Goal: Communication & Community: Share content

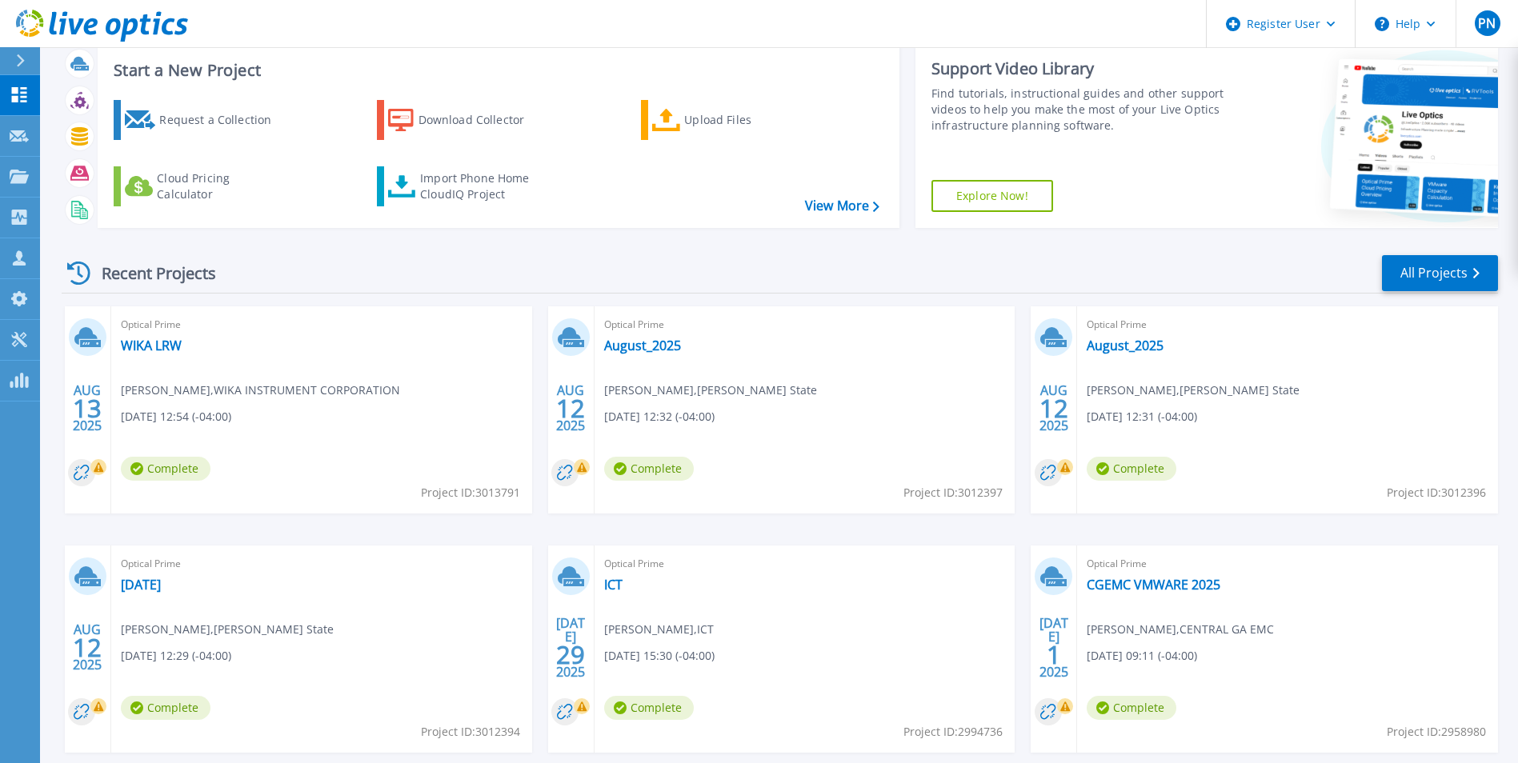
scroll to position [80, 0]
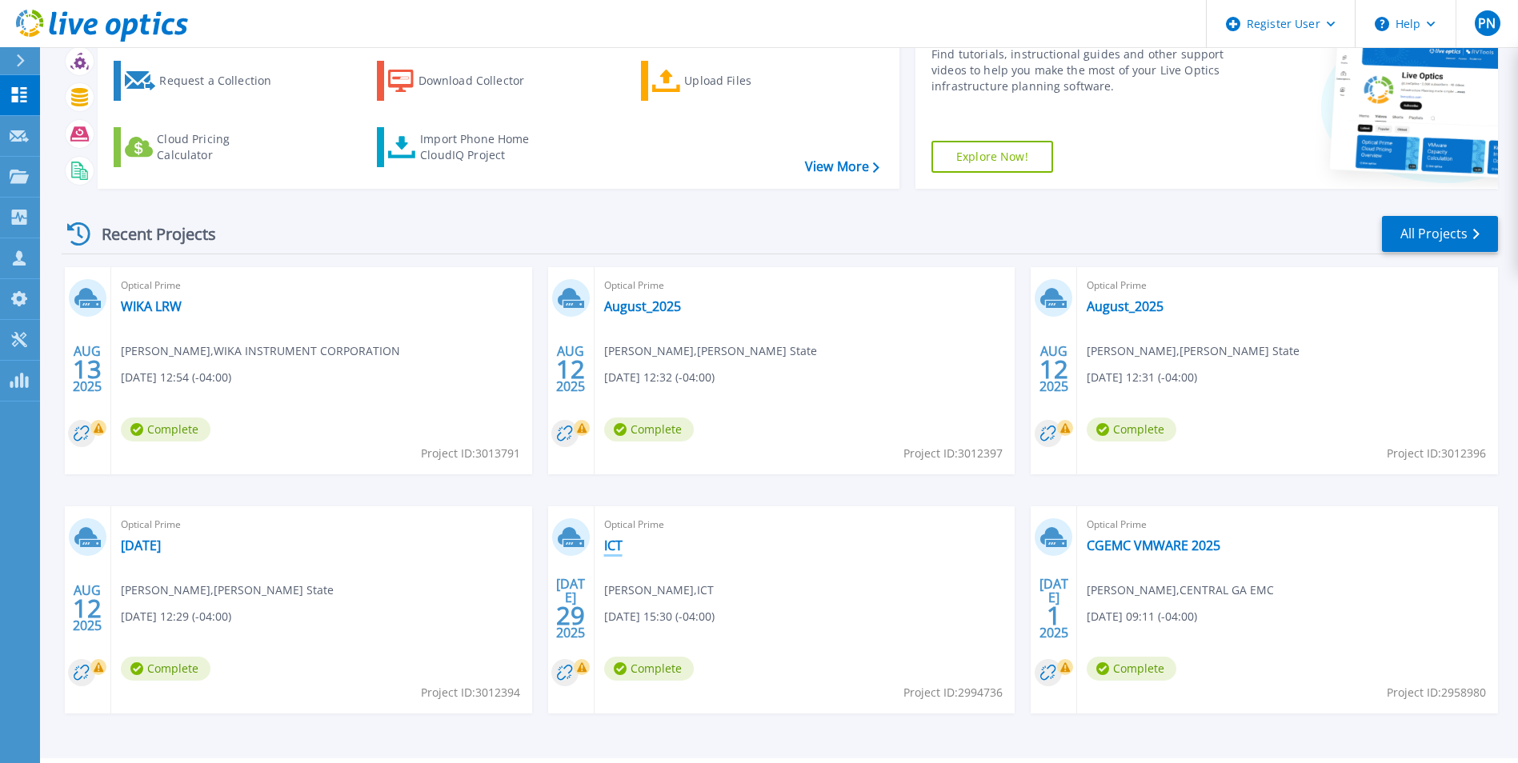
click at [612, 540] on link "ICT" at bounding box center [613, 546] width 18 height 16
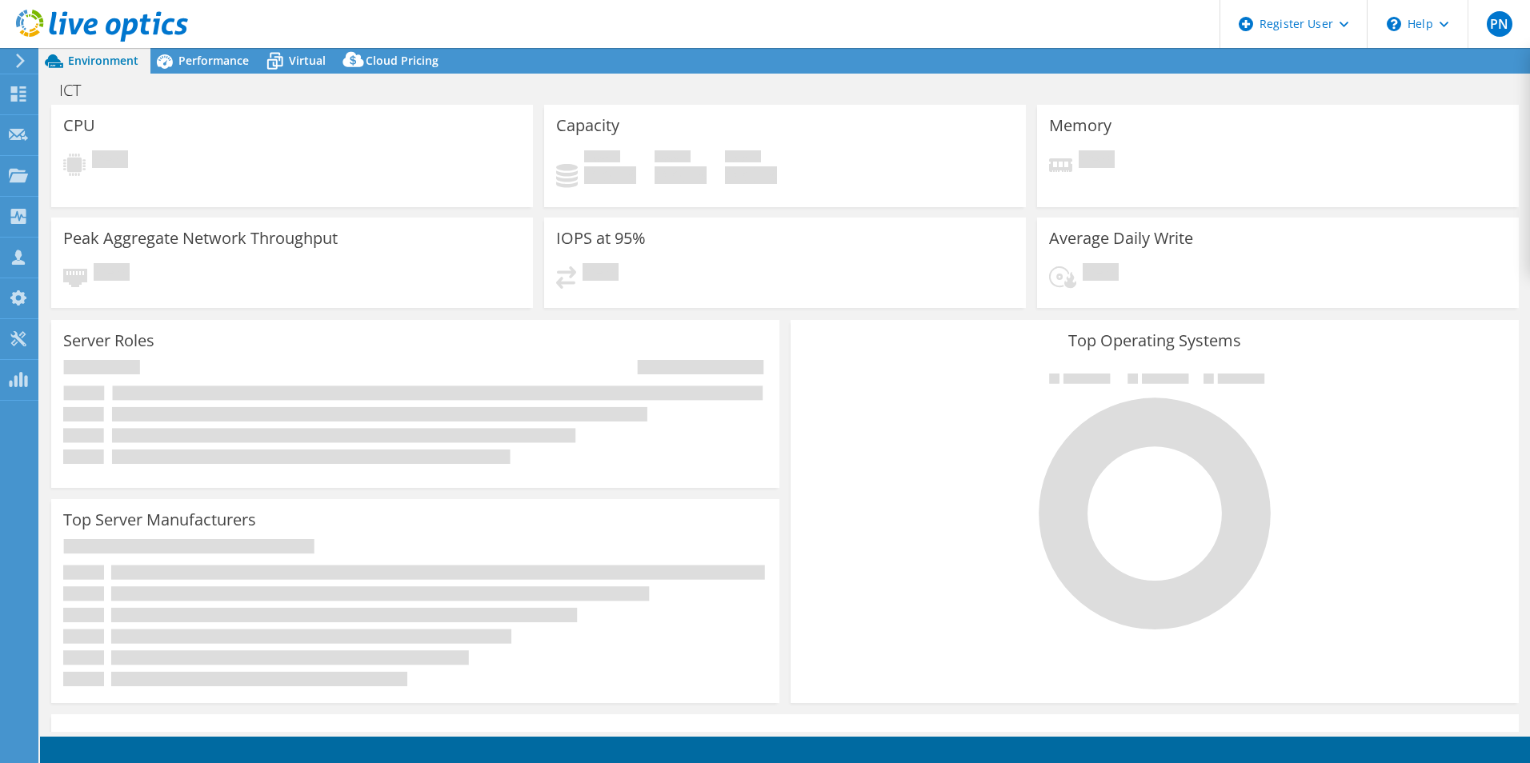
select select "USD"
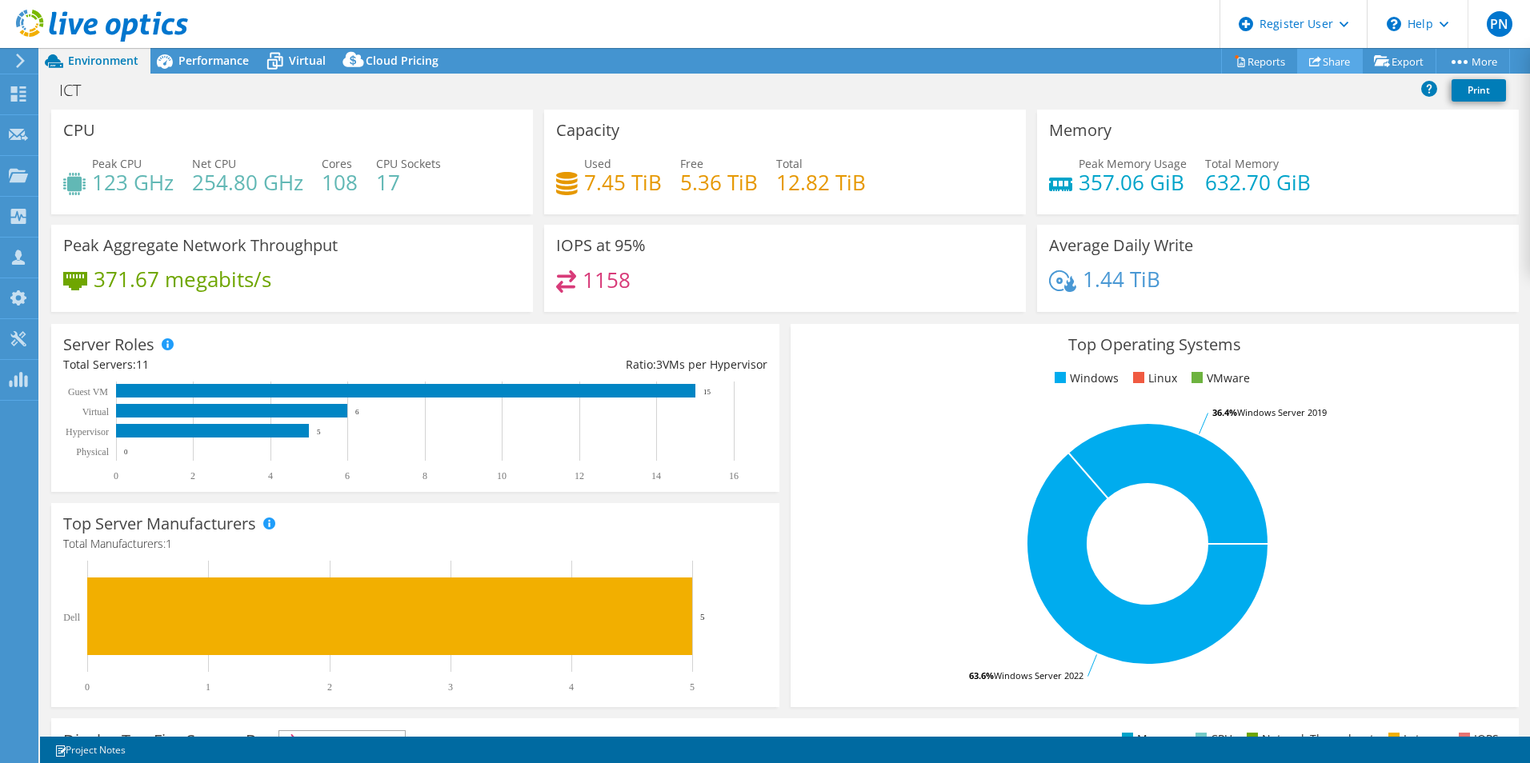
click at [1333, 62] on link "Share" at bounding box center [1330, 61] width 66 height 25
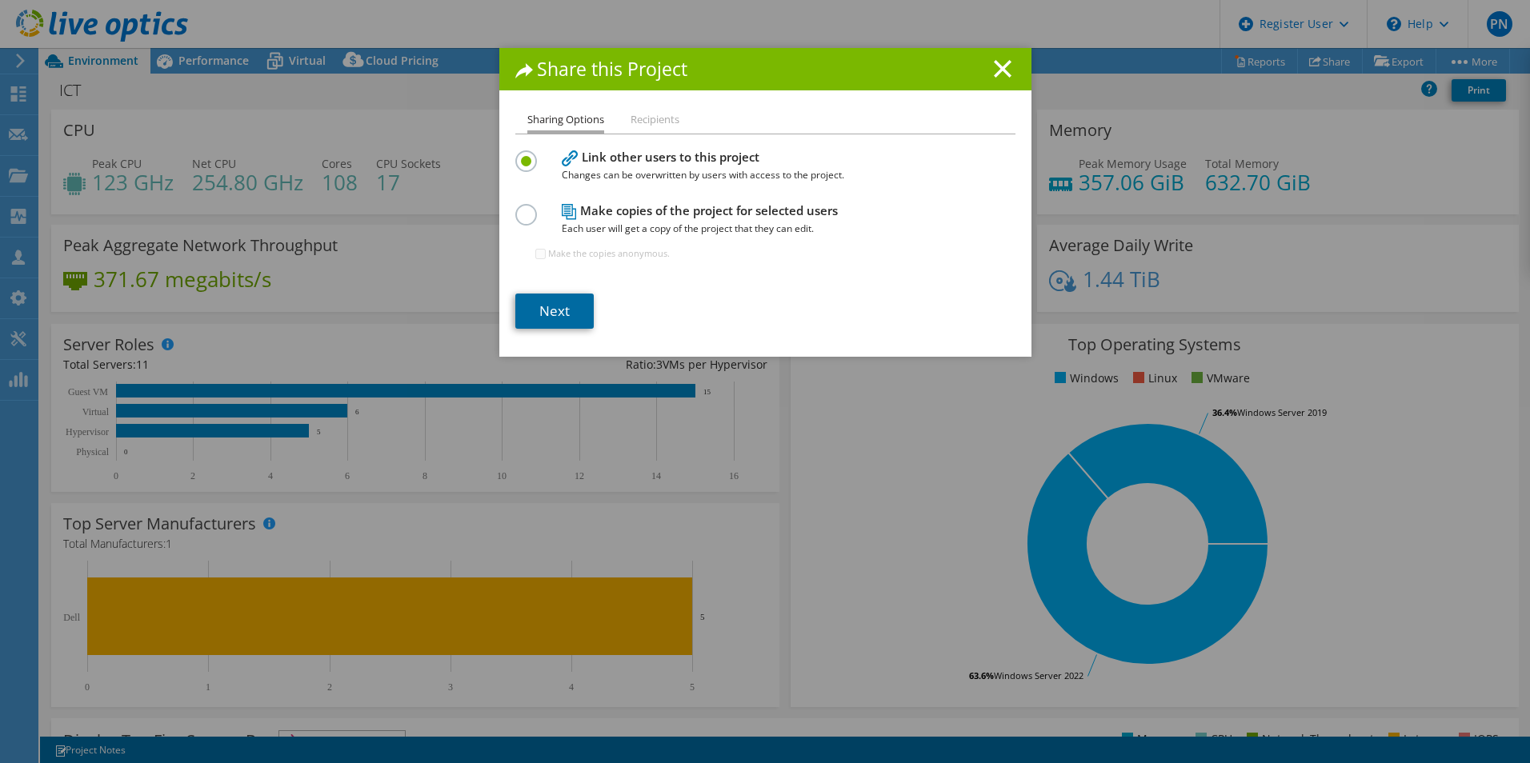
click at [516, 306] on link "Next" at bounding box center [554, 311] width 78 height 35
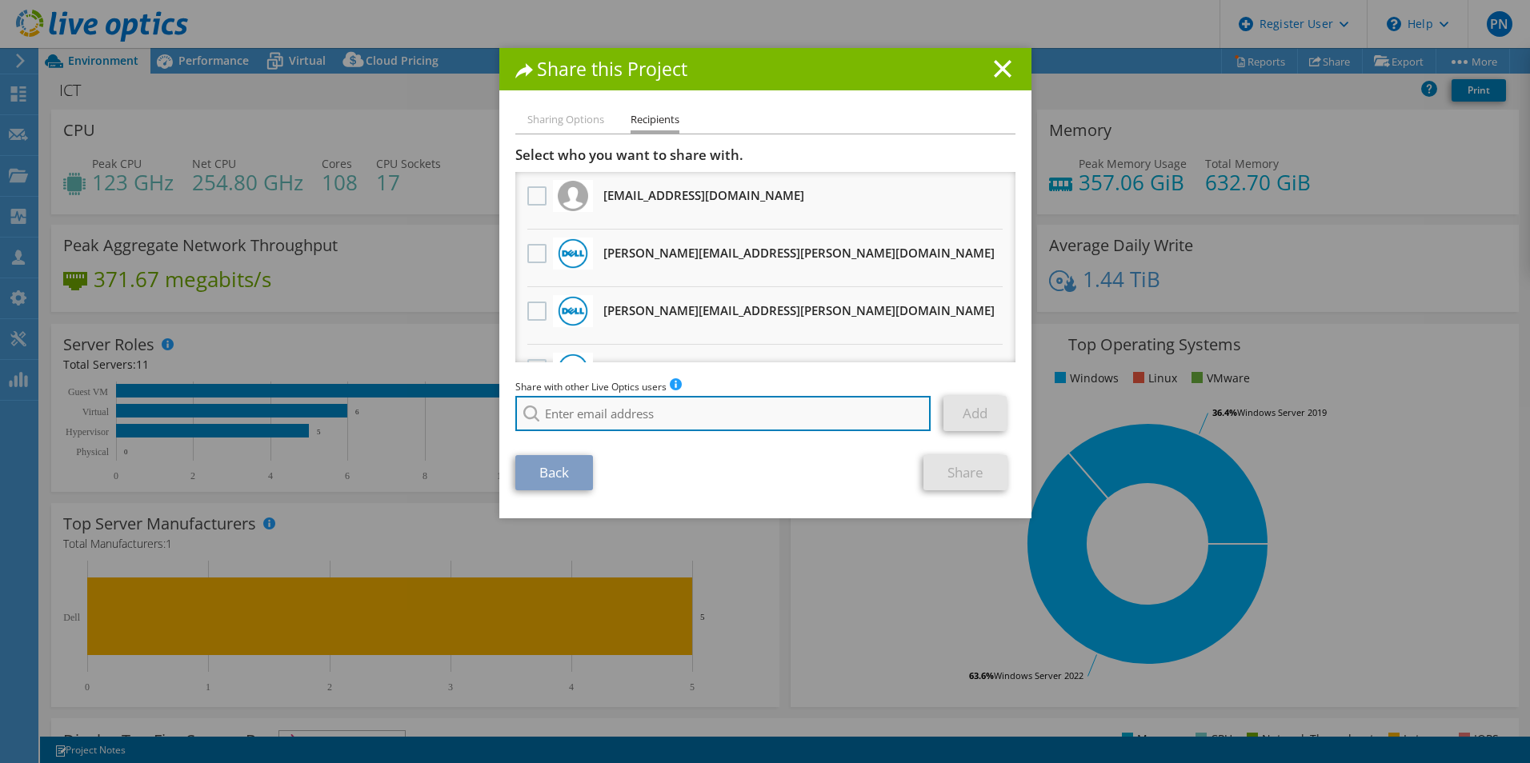
click at [690, 407] on input "search" at bounding box center [723, 413] width 416 height 35
click at [601, 434] on li "Tim.Gangemi@dell.com" at bounding box center [678, 424] width 326 height 19
type input "Tim.Gangemi@dell.com"
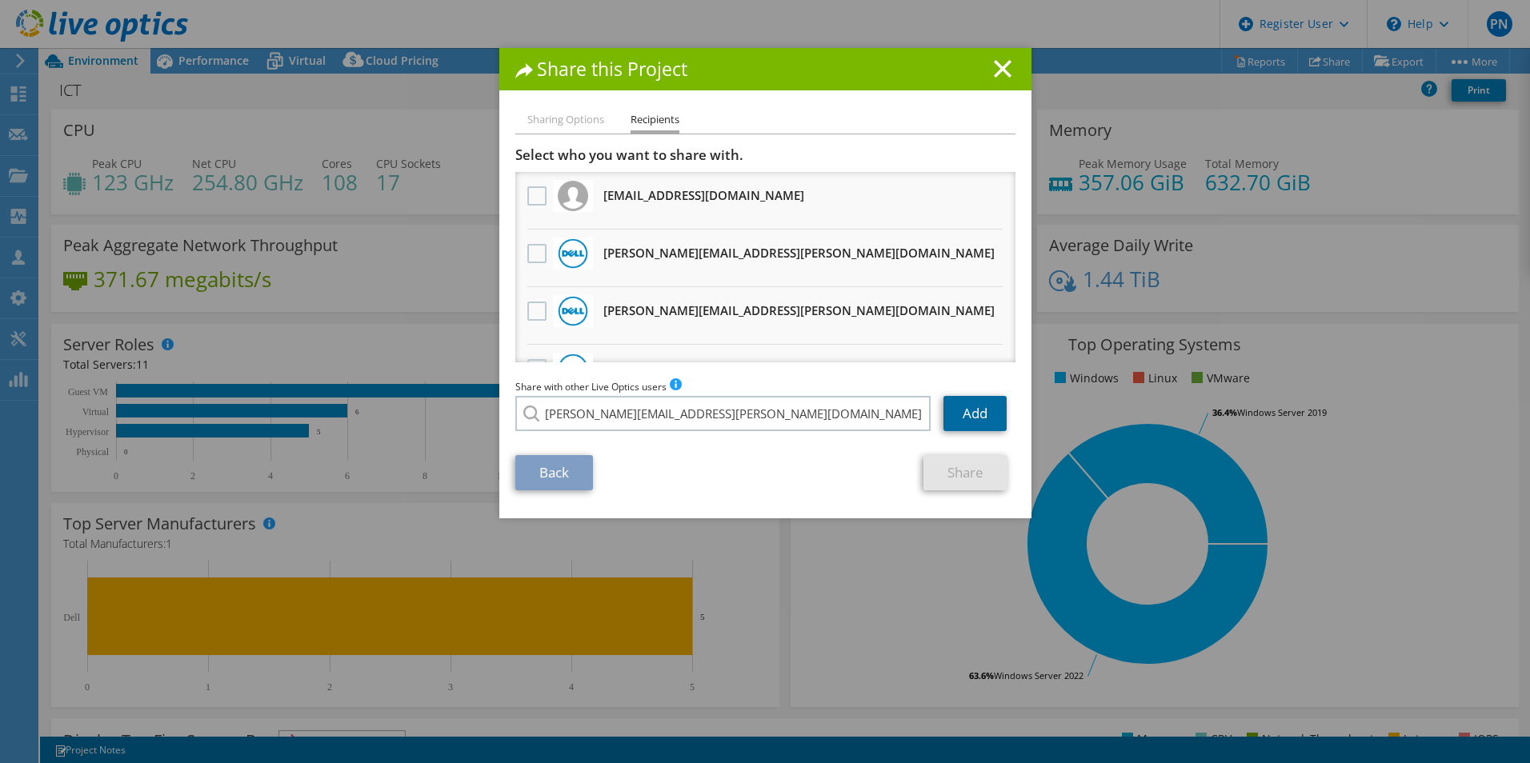
click at [960, 411] on link "Add" at bounding box center [974, 413] width 63 height 35
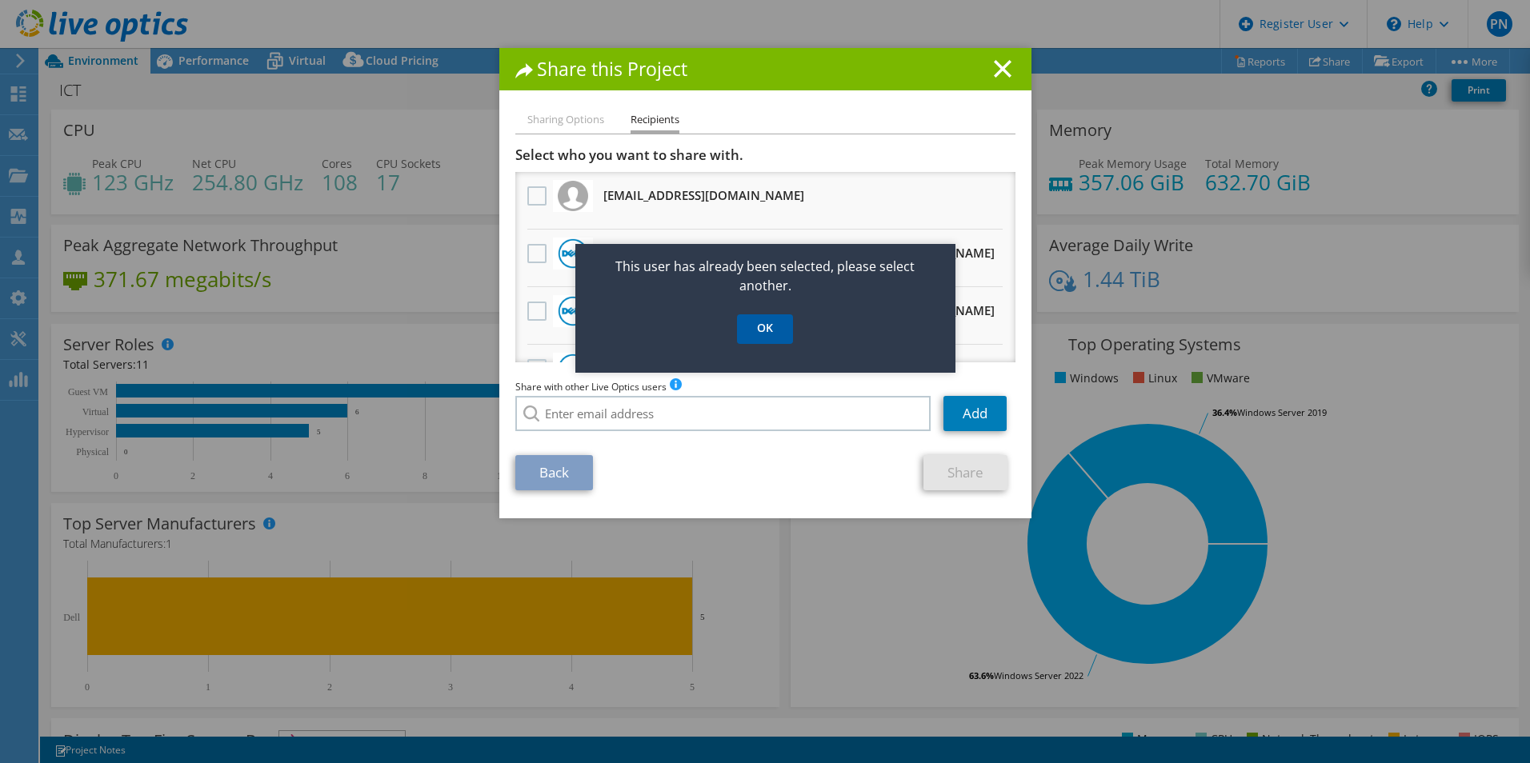
click at [767, 323] on link "OK" at bounding box center [765, 329] width 56 height 30
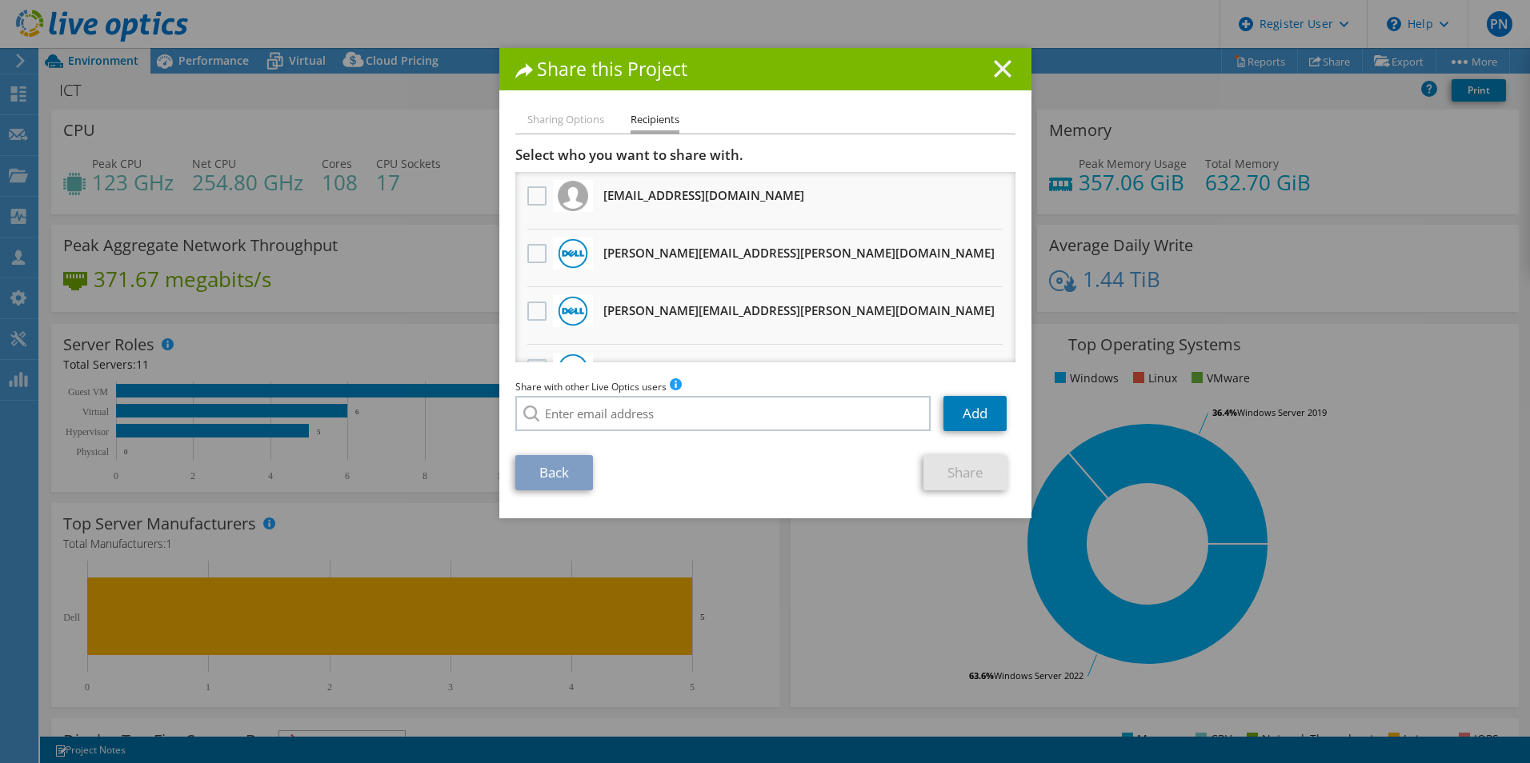
click at [1003, 68] on icon at bounding box center [1003, 69] width 18 height 18
